Goal: Information Seeking & Learning: Learn about a topic

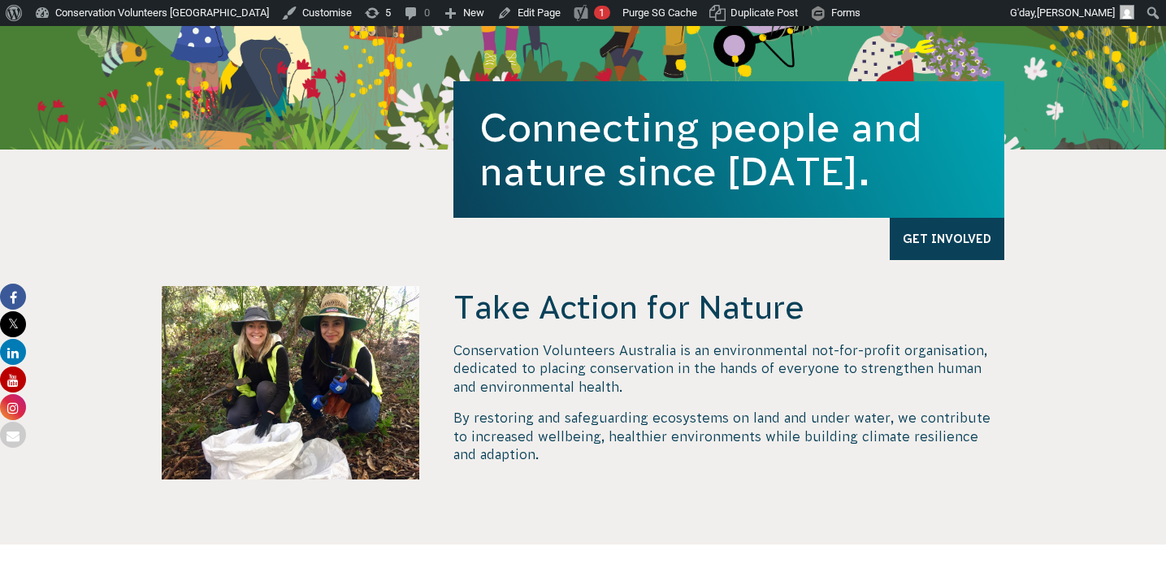
scroll to position [492, 0]
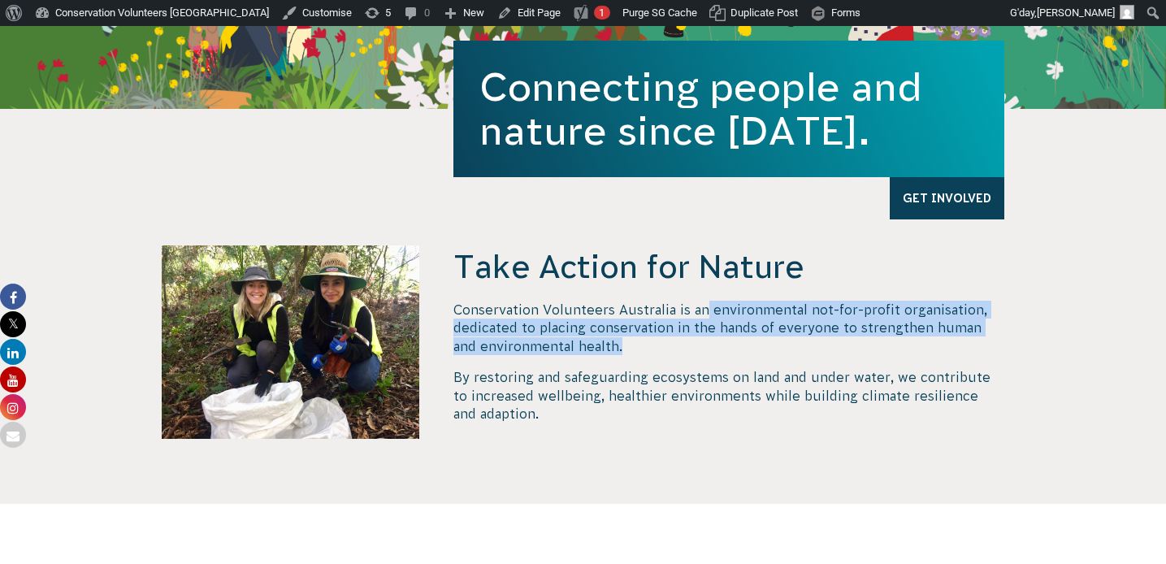
drag, startPoint x: 642, startPoint y: 343, endPoint x: 703, endPoint y: 315, distance: 67.6
click at [703, 315] on p "Conservation Volunteers Australia is an environmental not-for-profit organisati…" at bounding box center [728, 328] width 551 height 54
copy p "environmental not-for-profit organisation, dedicated to placing conservation in…"
click at [581, 345] on p "Conservation Volunteers Australia is an environmental not-for-profit organisati…" at bounding box center [728, 328] width 551 height 54
drag, startPoint x: 632, startPoint y: 337, endPoint x: 548, endPoint y: 325, distance: 84.5
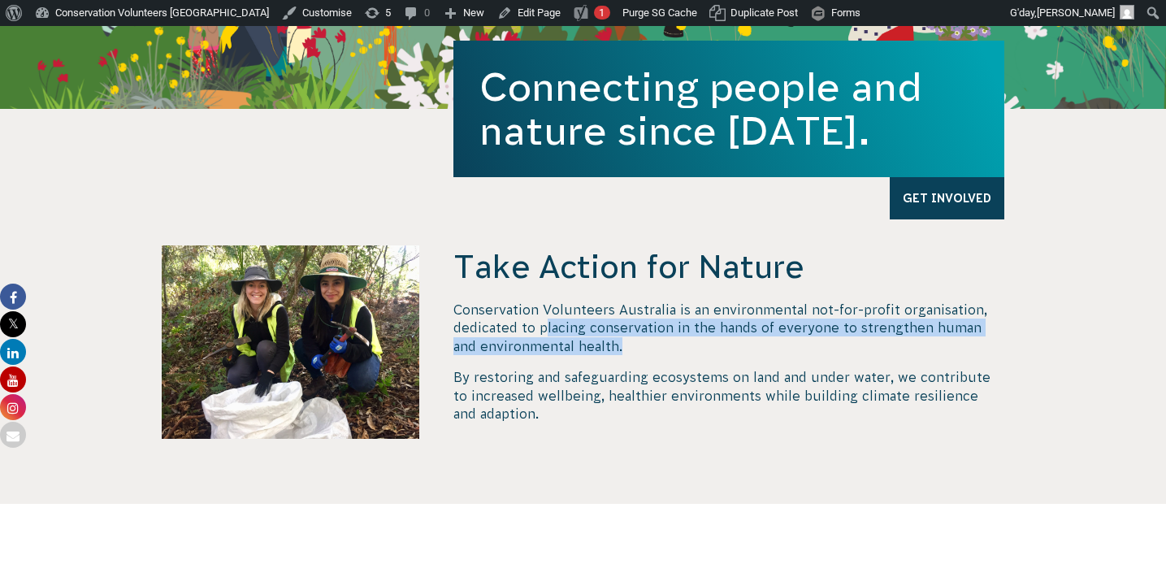
click at [548, 325] on p "Conservation Volunteers Australia is an environmental not-for-profit organisati…" at bounding box center [728, 328] width 551 height 54
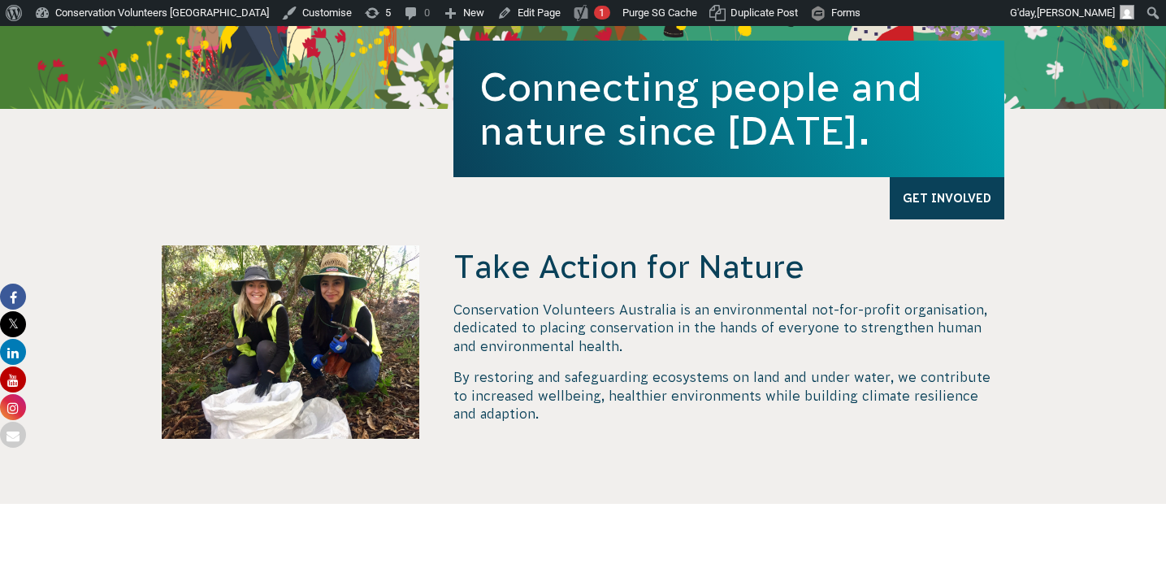
click at [603, 384] on p "By restoring and safeguarding ecosystems on land and under water, we contribute…" at bounding box center [728, 395] width 551 height 54
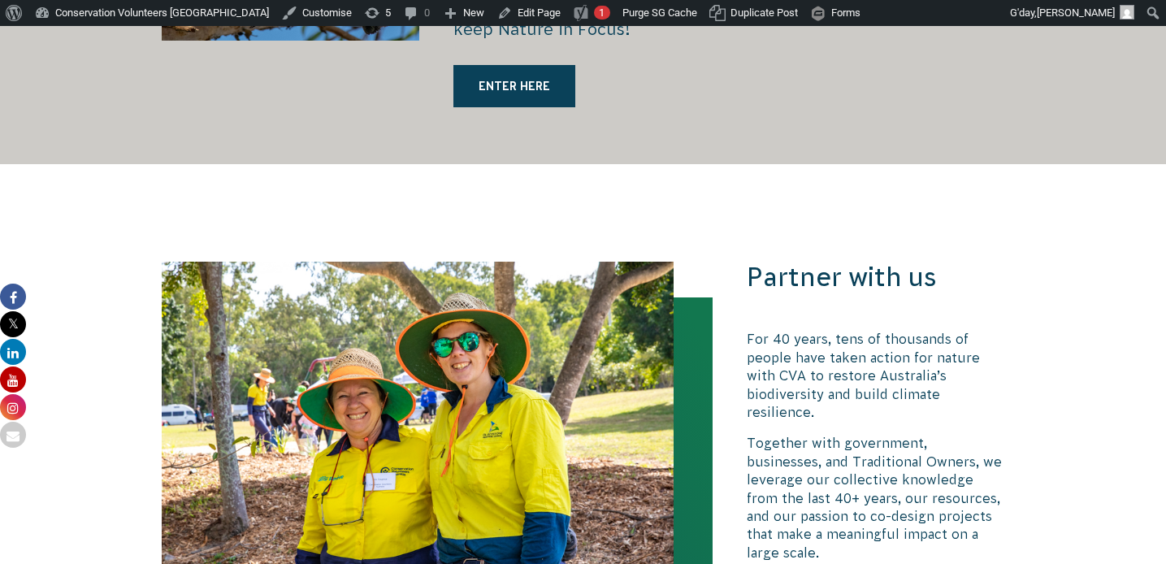
scroll to position [3418, 0]
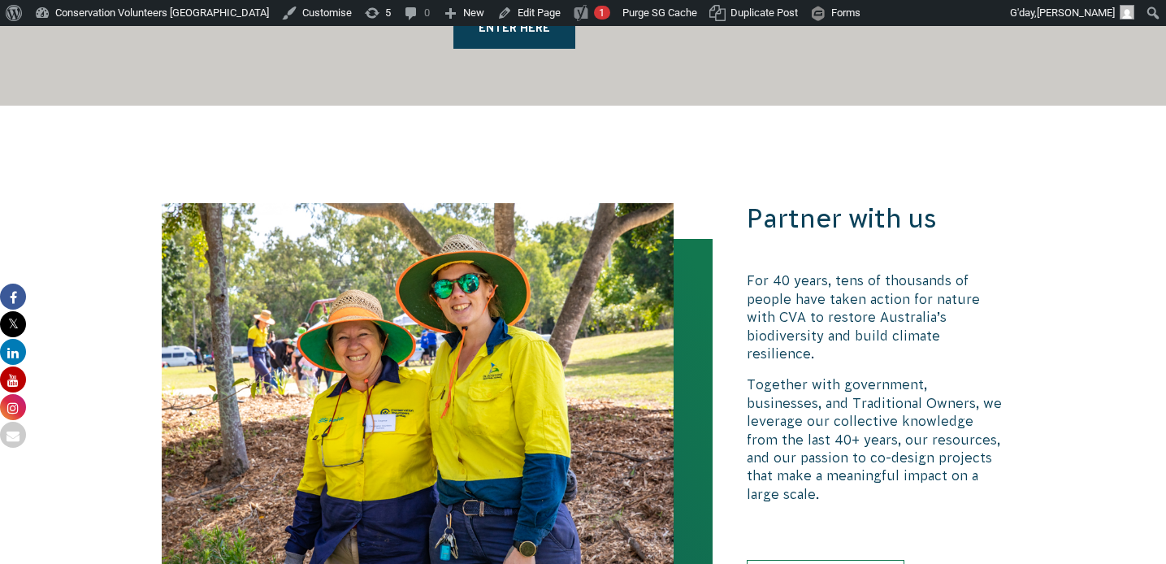
click at [902, 298] on p "For 40 years, tens of thousands of people have taken action for nature with CVA…" at bounding box center [875, 316] width 258 height 91
drag, startPoint x: 1010, startPoint y: 318, endPoint x: 772, endPoint y: 314, distance: 238.0
click at [772, 314] on div "Partner with us For 40 years, tens of thousands of people have taken action for…" at bounding box center [583, 402] width 877 height 399
click at [870, 392] on p "Together with government, businesses, and Traditional Owners, we leverage our c…" at bounding box center [875, 439] width 258 height 128
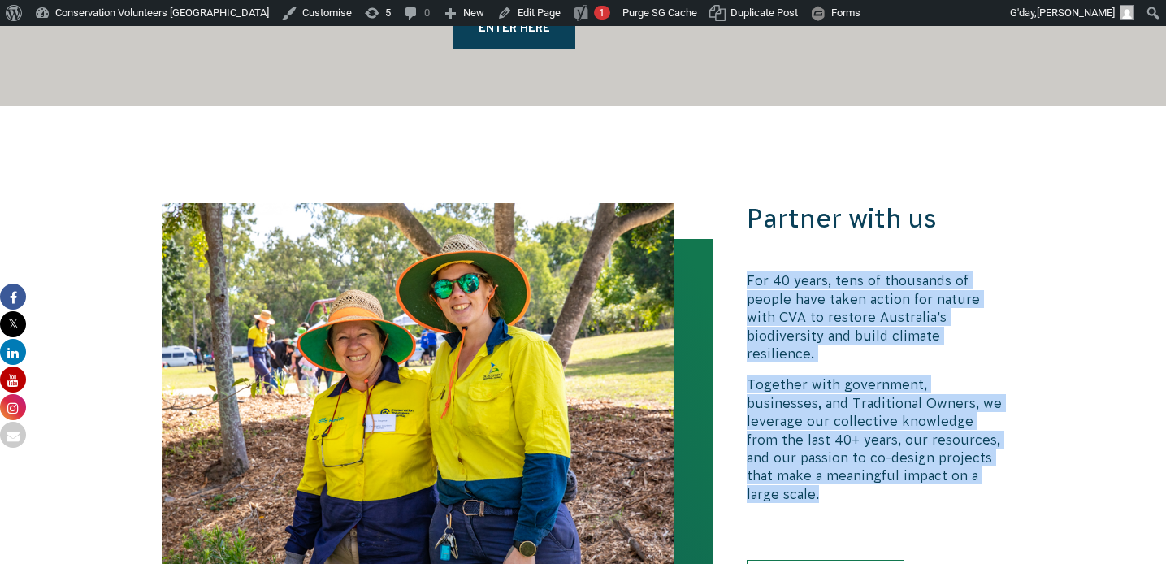
drag, startPoint x: 997, startPoint y: 437, endPoint x: 739, endPoint y: 262, distance: 312.3
click at [739, 262] on div "Partner with us For 40 years, tens of thousands of people have taken action for…" at bounding box center [583, 402] width 877 height 399
copy div "For 40 years, tens of thousands of people have taken action for nature with CVA…"
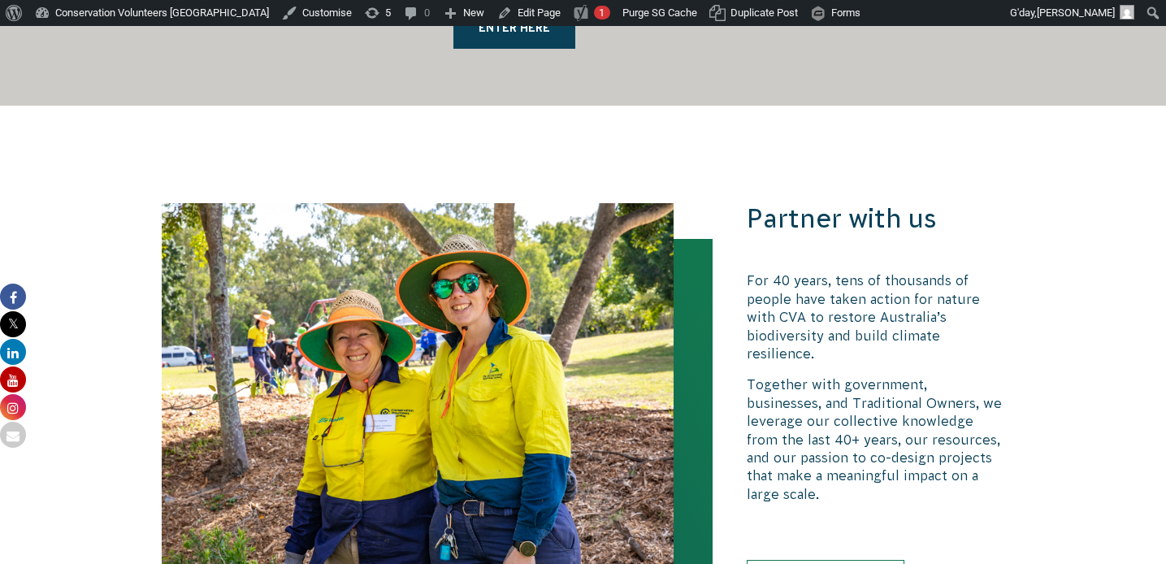
click at [719, 106] on section "Partner with us For 40 years, tens of thousands of people have taken action for…" at bounding box center [583, 423] width 1166 height 634
